Goal: Task Accomplishment & Management: Manage account settings

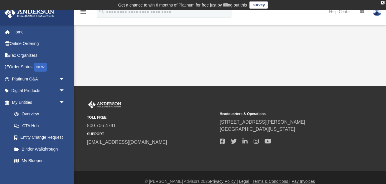
click at [262, 5] on link "survey" at bounding box center [259, 4] width 18 height 7
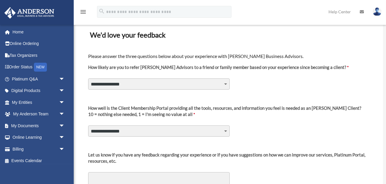
scroll to position [30, 0]
click at [188, 85] on select "**********" at bounding box center [159, 83] width 142 height 11
select select "********"
click at [88, 78] on select "**********" at bounding box center [159, 83] width 142 height 11
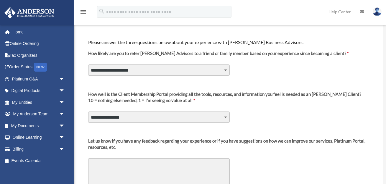
scroll to position [45, 0]
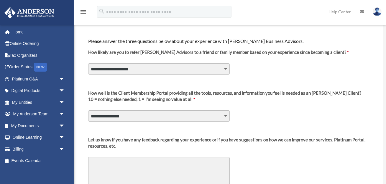
click at [149, 108] on div "**********" at bounding box center [230, 107] width 284 height 42
click at [149, 115] on select "**********" at bounding box center [159, 115] width 142 height 11
select select "********"
click at [88, 110] on select "**********" at bounding box center [159, 115] width 142 height 11
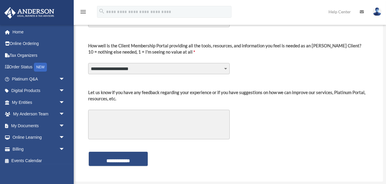
scroll to position [94, 0]
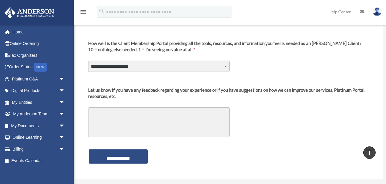
click at [164, 116] on textarea "Let us know if you have any feedback regarding your experience or if you have s…" at bounding box center [159, 122] width 142 height 30
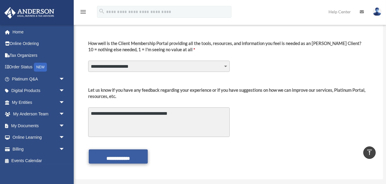
type textarea "**********"
click at [124, 155] on input "**********" at bounding box center [118, 156] width 59 height 14
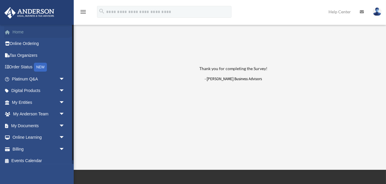
click at [25, 32] on link "Home" at bounding box center [39, 32] width 70 height 12
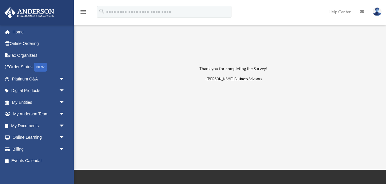
click at [382, 14] on link at bounding box center [378, 12] width 18 height 26
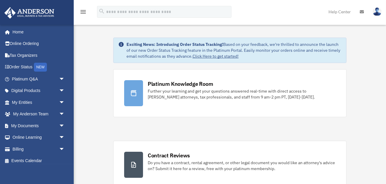
click at [376, 11] on img at bounding box center [377, 11] width 9 height 9
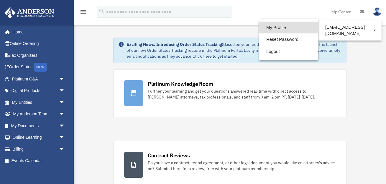
click at [271, 27] on link "My Profile" at bounding box center [288, 28] width 59 height 12
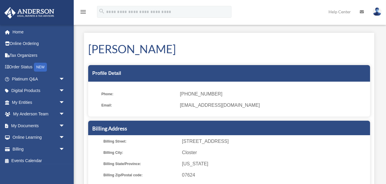
click at [86, 12] on icon "menu" at bounding box center [83, 11] width 7 height 7
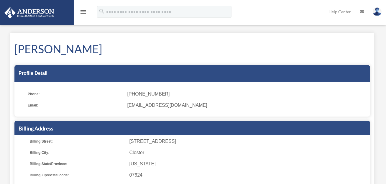
click at [86, 12] on icon "menu" at bounding box center [83, 11] width 7 height 7
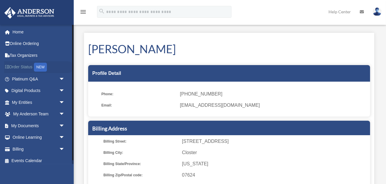
click at [30, 68] on link "Order Status NEW" at bounding box center [39, 67] width 70 height 12
click at [63, 79] on span "arrow_drop_down" at bounding box center [65, 79] width 12 height 12
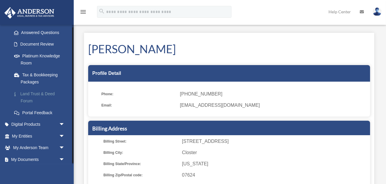
scroll to position [99, 0]
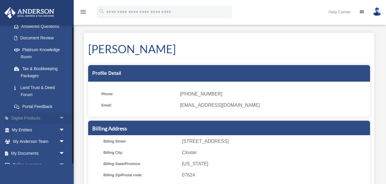
click at [62, 117] on span "arrow_drop_down" at bounding box center [65, 118] width 12 height 12
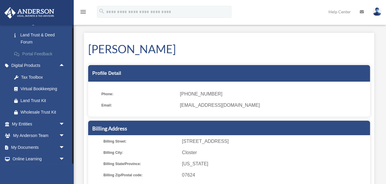
scroll to position [153, 0]
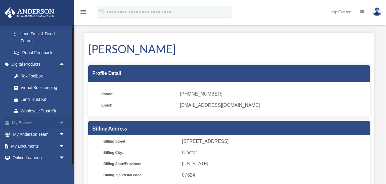
click at [60, 122] on span "arrow_drop_down" at bounding box center [65, 123] width 12 height 12
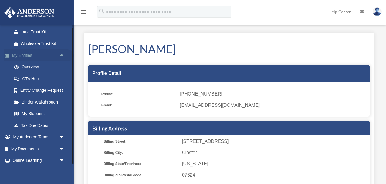
scroll to position [221, 0]
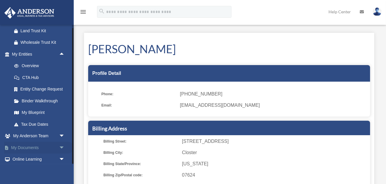
click at [62, 148] on span "arrow_drop_down" at bounding box center [65, 147] width 12 height 12
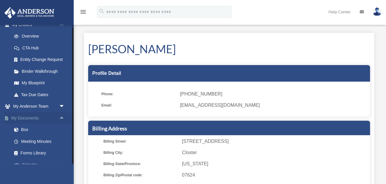
scroll to position [260, 0]
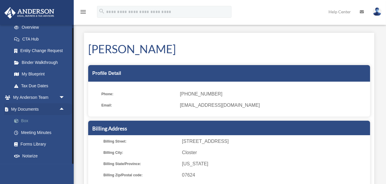
click at [25, 120] on link "Box" at bounding box center [41, 121] width 66 height 12
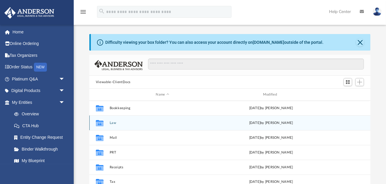
click at [117, 125] on div "Collaborated Folder Law Fri Sep 19 2025 by Laura Hundley" at bounding box center [229, 122] width 281 height 15
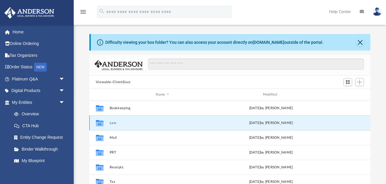
click at [113, 123] on button "Law" at bounding box center [163, 123] width 106 height 4
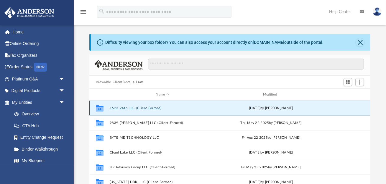
click at [118, 107] on button "1623 24th LLC (Client Formed)" at bounding box center [163, 108] width 106 height 4
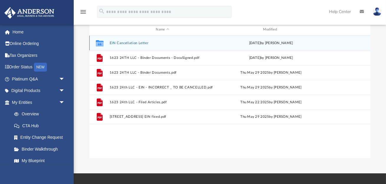
scroll to position [65, 0]
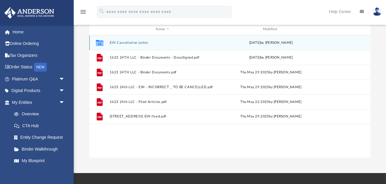
click at [118, 41] on button "EIN Cancellation Letter" at bounding box center [163, 43] width 106 height 4
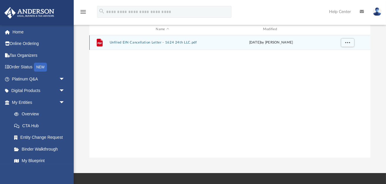
click at [118, 41] on button "Unfiled EIN Cancellation Letter - 1624 24th LLC.pdf" at bounding box center [163, 42] width 106 height 4
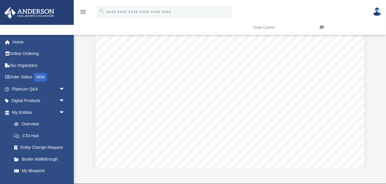
scroll to position [40, 0]
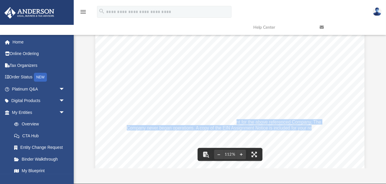
drag, startPoint x: 237, startPoint y: 123, endPoint x: 313, endPoint y: 127, distance: 76.2
click at [313, 127] on div "September 19, 2025 Internal Revenue Service MS 6273 Ogden, UT 84201 RE: Entity …" at bounding box center [230, 155] width 270 height 349
click at [313, 127] on span "Company never began operations. A copy of the EIN Assignment Notice is included…" at bounding box center [225, 127] width 197 height 5
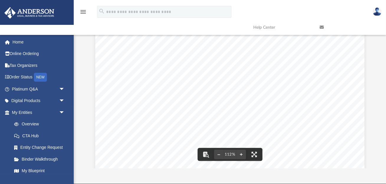
drag, startPoint x: 221, startPoint y: 125, endPoint x: 268, endPoint y: 125, distance: 47.8
click at [268, 125] on span "Company never began operations. A copy of the EIN Assignment Notice is included…" at bounding box center [225, 127] width 197 height 5
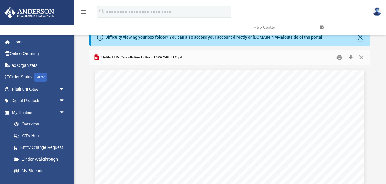
scroll to position [0, 0]
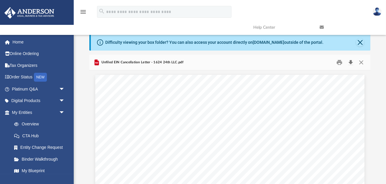
click at [352, 60] on button "Download" at bounding box center [351, 62] width 11 height 9
click at [361, 42] on button "Close" at bounding box center [360, 42] width 8 height 8
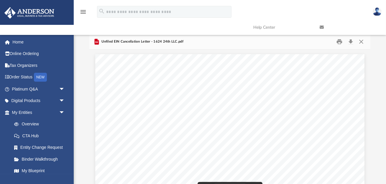
click at [362, 39] on link at bounding box center [349, 27] width 66 height 23
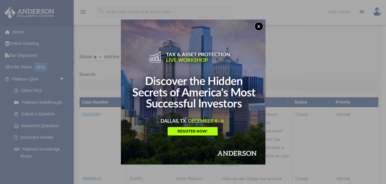
click at [259, 23] on button "x" at bounding box center [259, 26] width 9 height 9
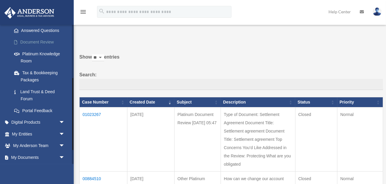
scroll to position [111, 0]
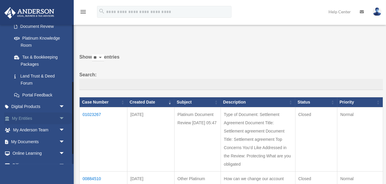
click at [55, 113] on link "My Entities arrow_drop_down" at bounding box center [39, 118] width 70 height 12
click at [65, 117] on span "arrow_drop_down" at bounding box center [65, 118] width 12 height 12
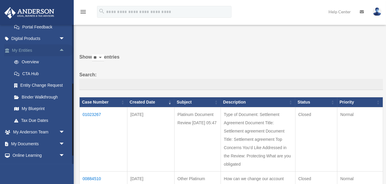
scroll to position [180, 0]
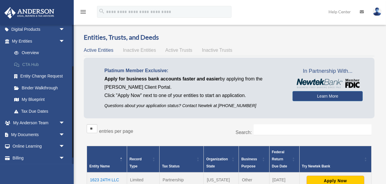
scroll to position [65, 0]
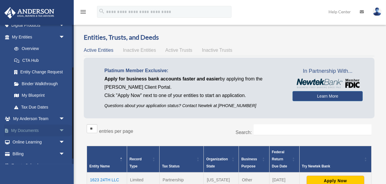
click at [56, 126] on link "My Documents arrow_drop_down" at bounding box center [39, 130] width 70 height 12
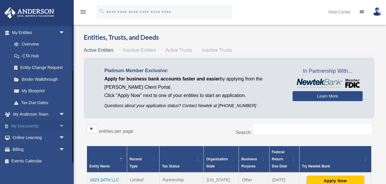
scroll to position [70, 0]
click at [59, 126] on span "arrow_drop_down" at bounding box center [65, 125] width 12 height 12
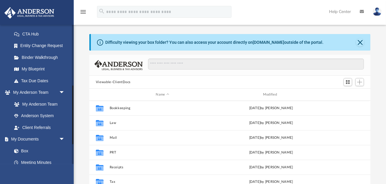
scroll to position [190, 0]
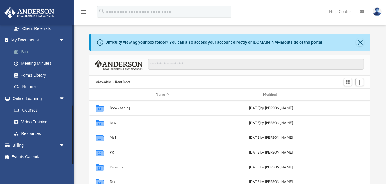
click at [24, 52] on link "Box" at bounding box center [41, 52] width 66 height 12
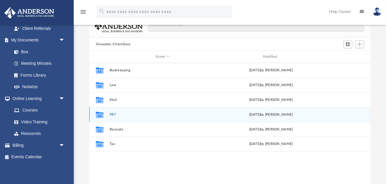
scroll to position [41, 0]
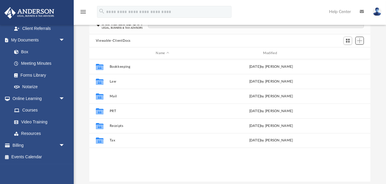
click at [361, 42] on span "Add" at bounding box center [359, 40] width 5 height 5
click at [353, 50] on li "Upload" at bounding box center [351, 52] width 19 height 6
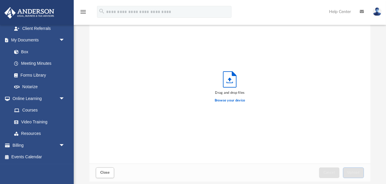
scroll to position [150, 281]
click at [227, 100] on label "Browse your device" at bounding box center [230, 100] width 31 height 5
click at [0, 0] on input "Browse your device" at bounding box center [0, 0] width 0 height 0
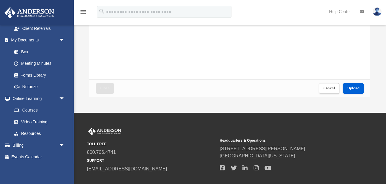
scroll to position [129, 0]
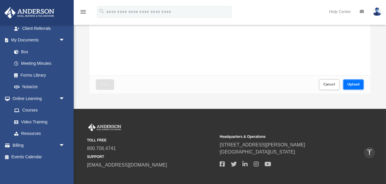
click at [359, 84] on span "Upload" at bounding box center [354, 84] width 12 height 4
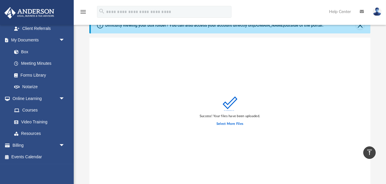
scroll to position [0, 0]
